Goal: Task Accomplishment & Management: Contribute content

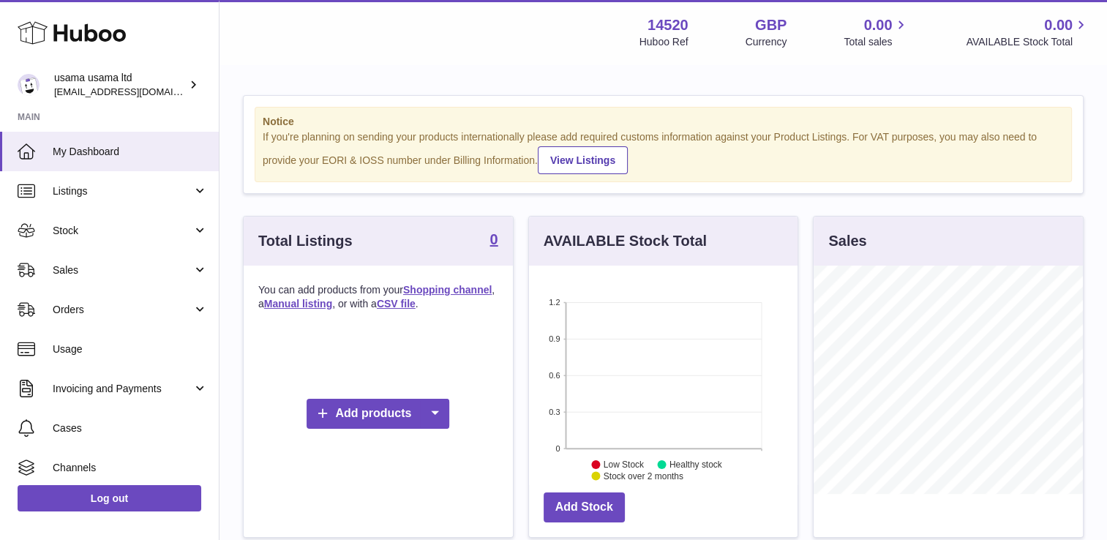
scroll to position [228, 269]
click at [114, 190] on span "Listings" at bounding box center [123, 191] width 140 height 14
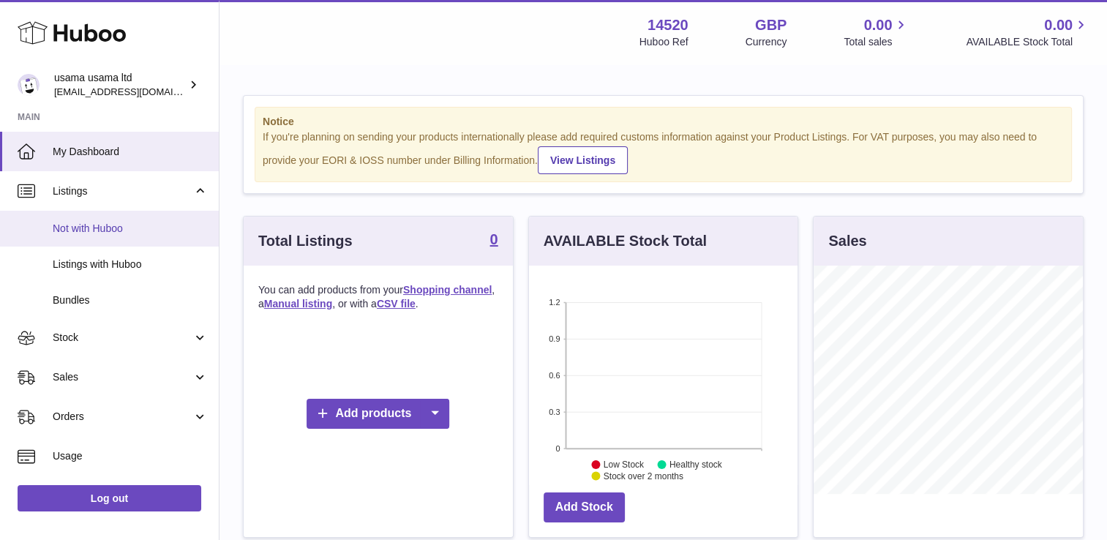
click at [114, 225] on span "Not with Huboo" at bounding box center [130, 229] width 155 height 14
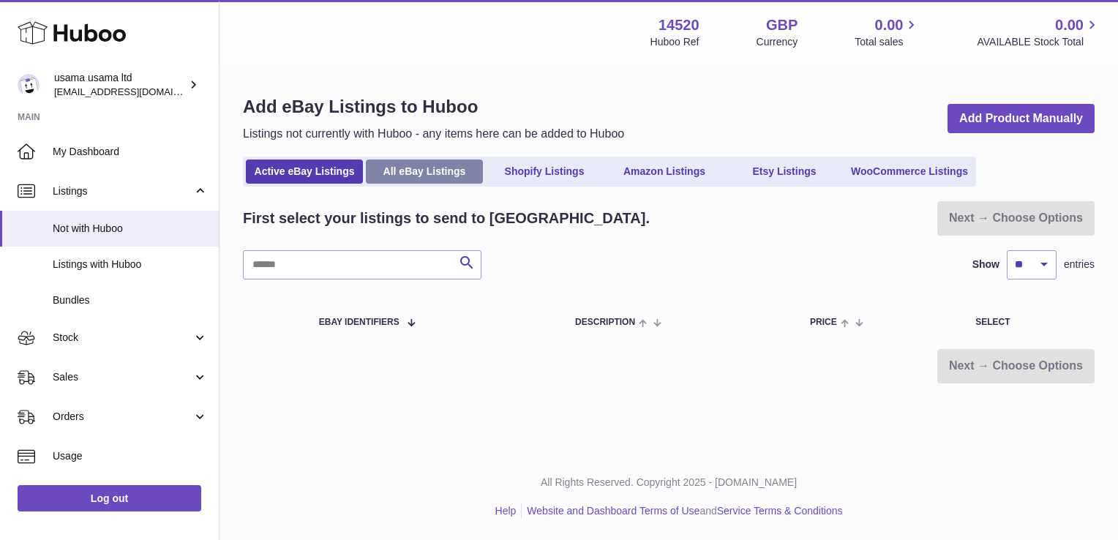
click at [448, 163] on link "All eBay Listings" at bounding box center [424, 172] width 117 height 24
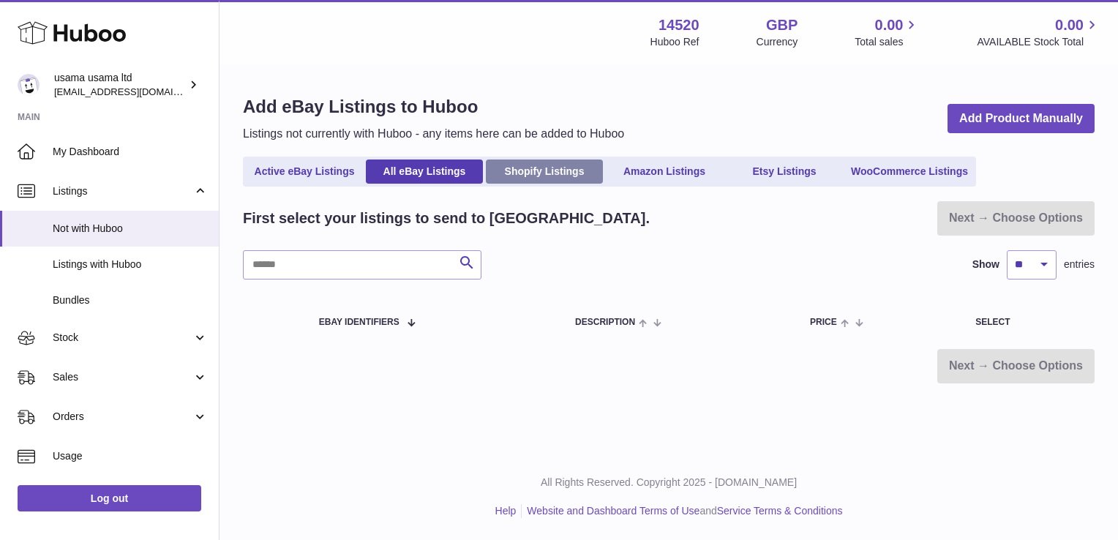
click at [536, 175] on link "Shopify Listings" at bounding box center [544, 172] width 117 height 24
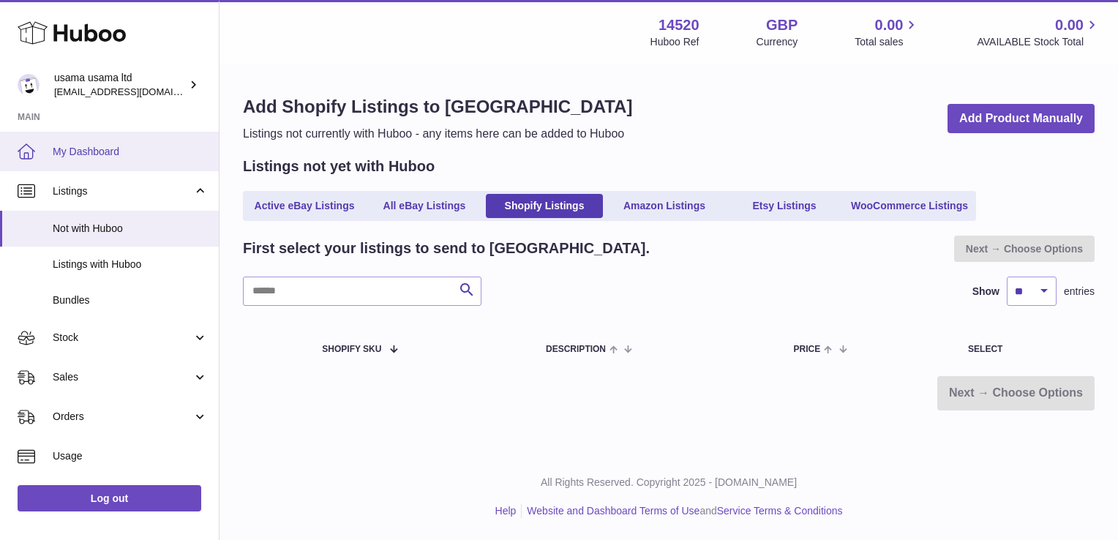
click at [162, 154] on span "My Dashboard" at bounding box center [130, 152] width 155 height 14
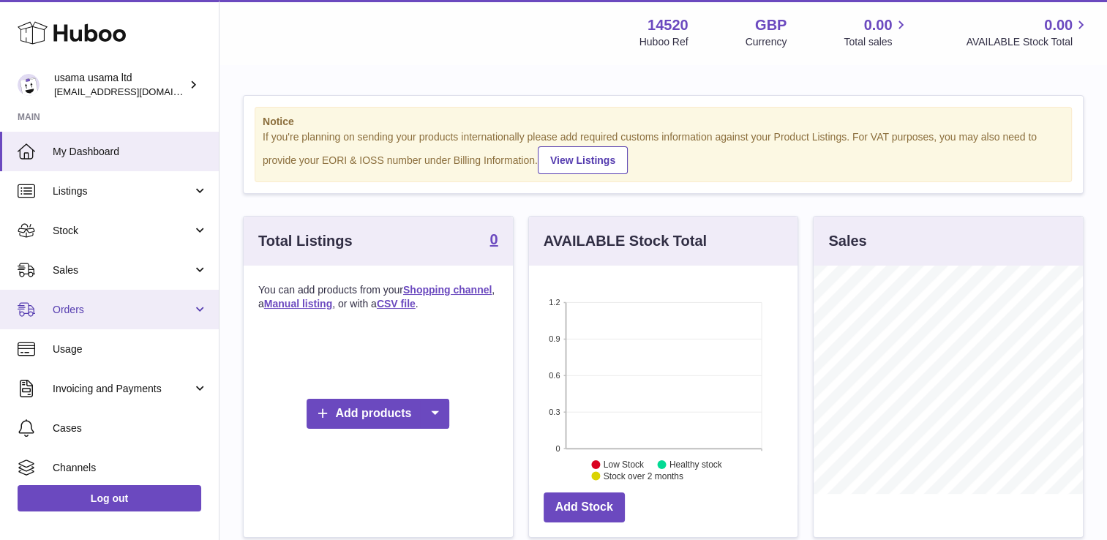
click at [159, 300] on link "Orders" at bounding box center [109, 310] width 219 height 40
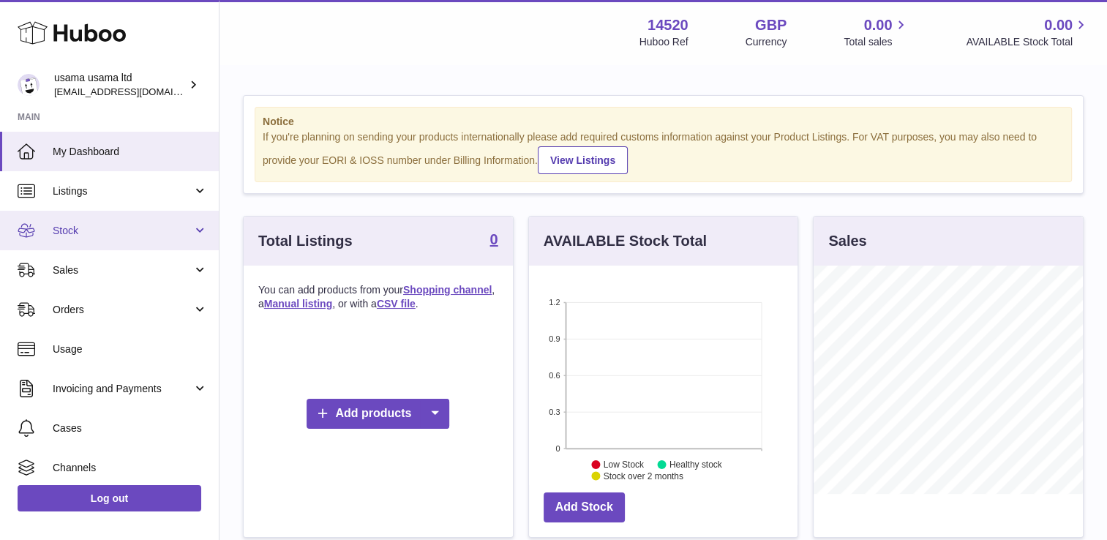
click at [138, 225] on span "Stock" at bounding box center [123, 231] width 140 height 14
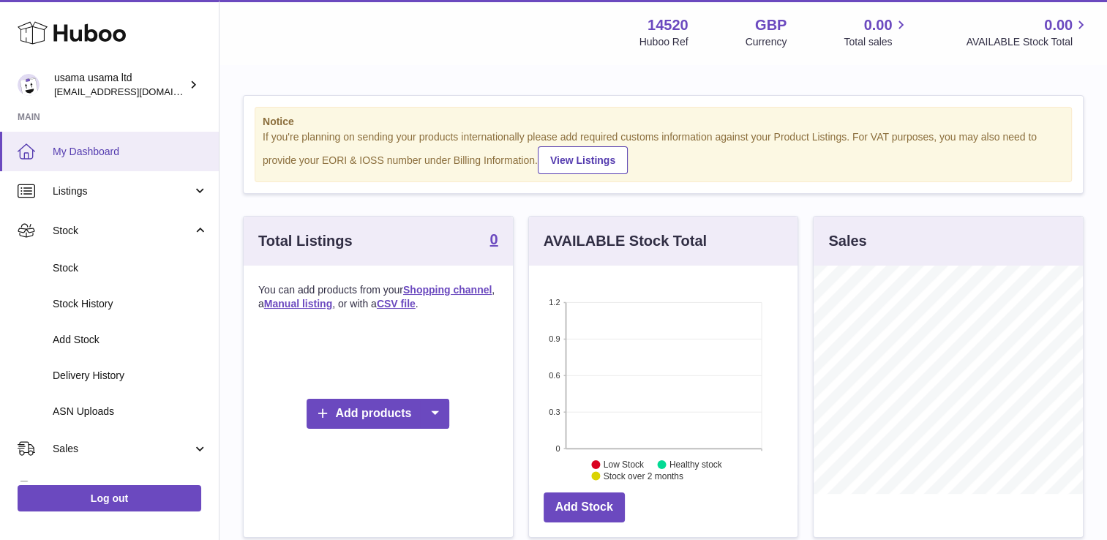
click at [141, 163] on link "My Dashboard" at bounding box center [109, 152] width 219 height 40
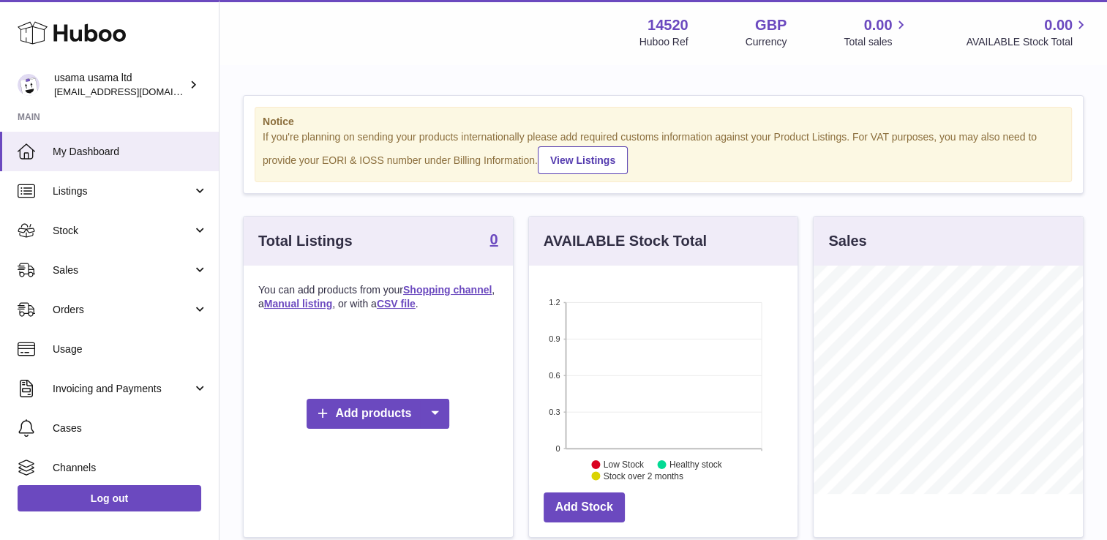
scroll to position [228, 269]
click at [339, 413] on link "Add products" at bounding box center [378, 414] width 143 height 30
click at [451, 446] on link "Shopping channel" at bounding box center [461, 447] width 110 height 31
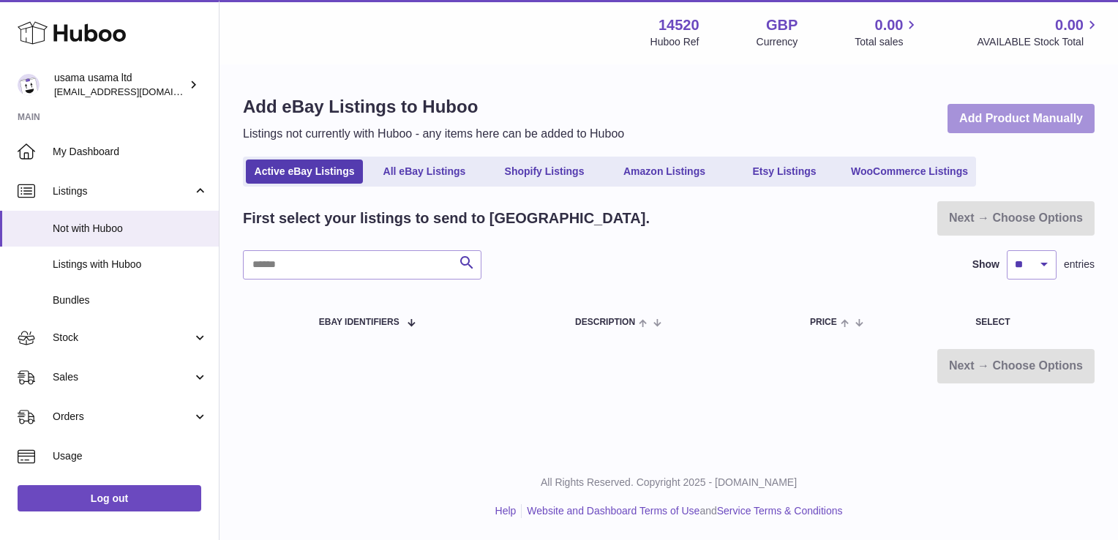
click at [985, 123] on link "Add Product Manually" at bounding box center [1021, 119] width 147 height 30
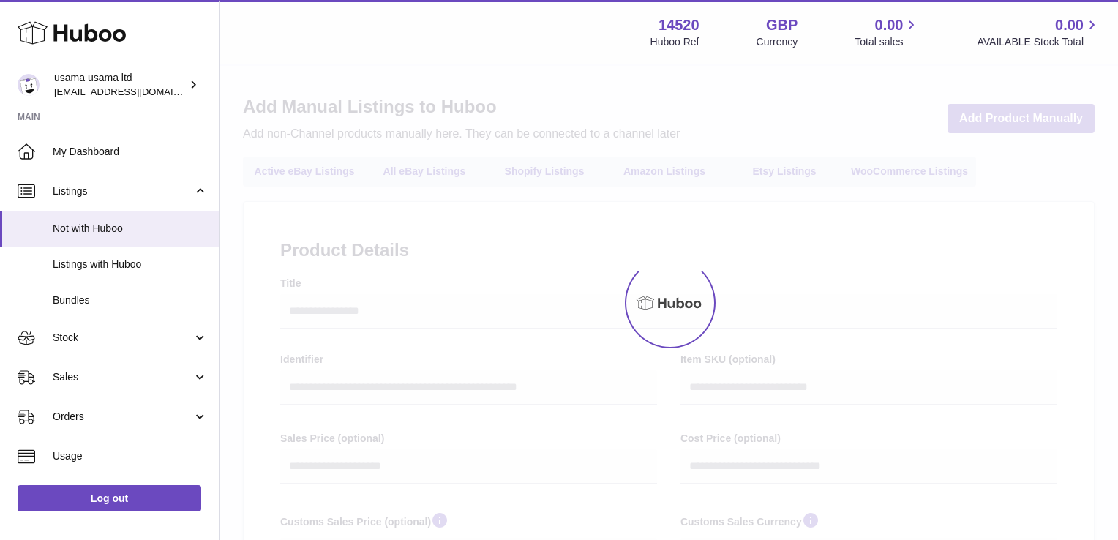
select select
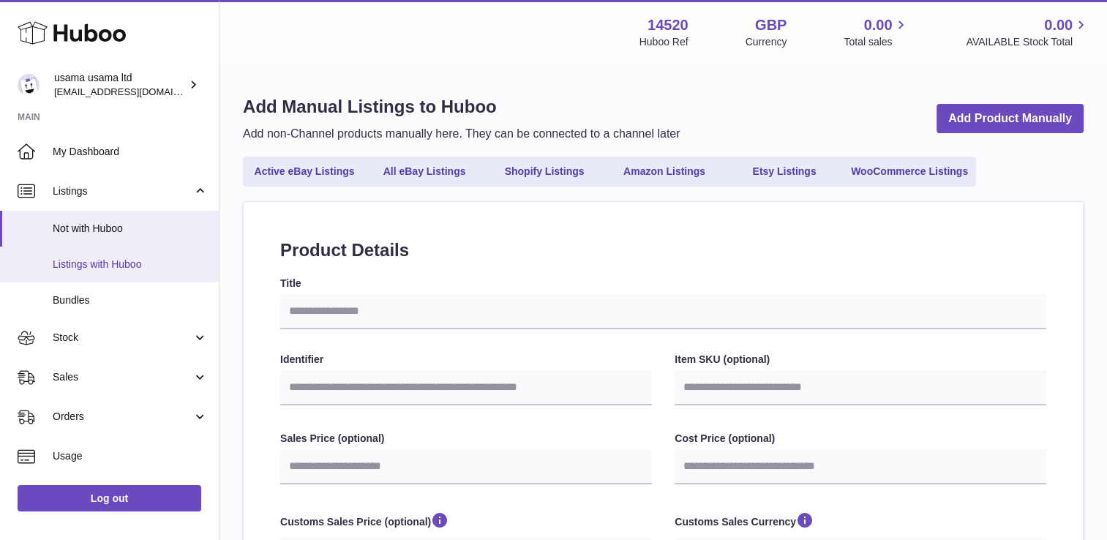
click at [173, 258] on span "Listings with Huboo" at bounding box center [130, 265] width 155 height 14
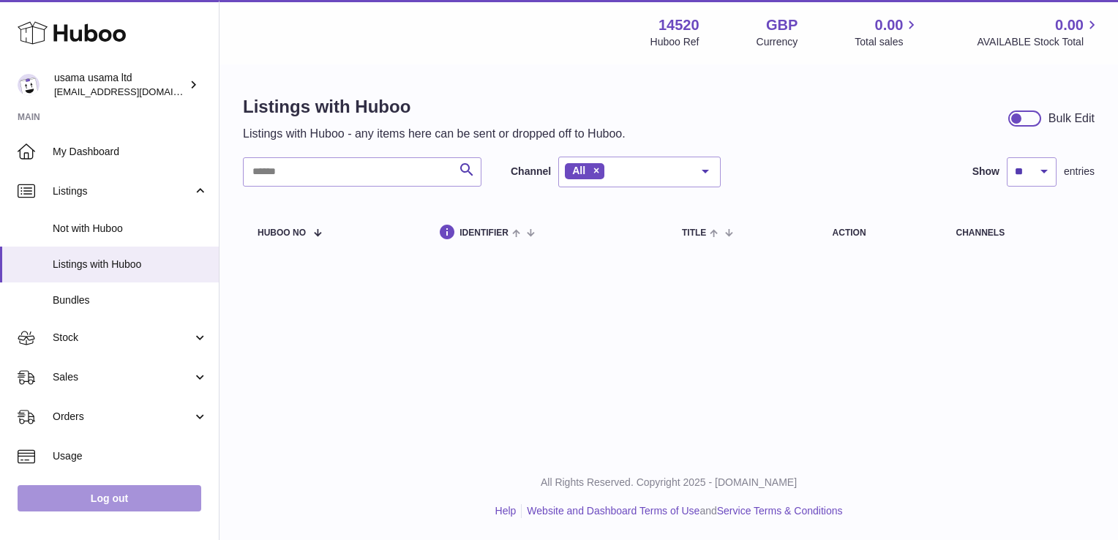
click at [125, 499] on link "Log out" at bounding box center [110, 498] width 184 height 26
